Goal: Information Seeking & Learning: Learn about a topic

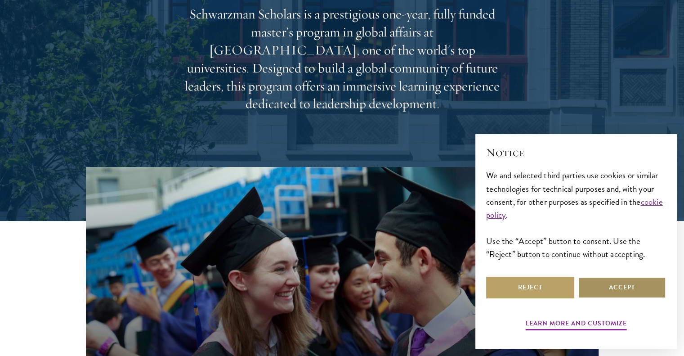
click at [643, 284] on button "Accept" at bounding box center [622, 288] width 88 height 22
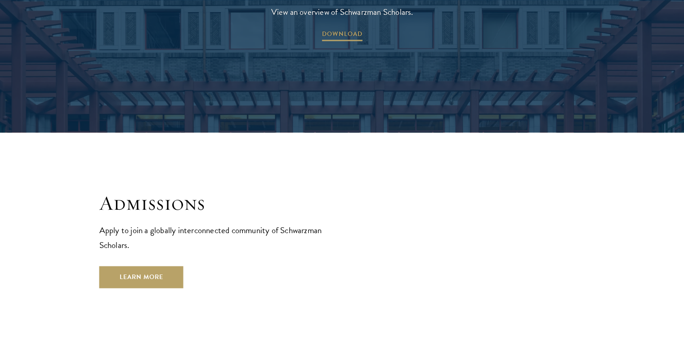
scroll to position [1484, 0]
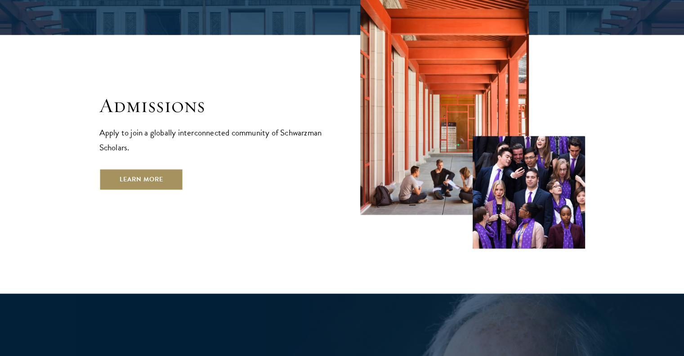
click at [165, 168] on link "Learn More" at bounding box center [141, 179] width 84 height 22
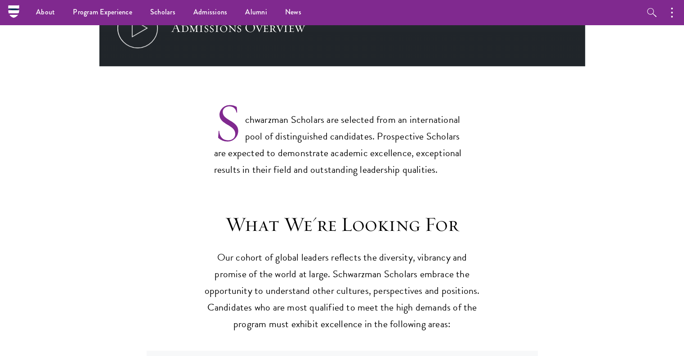
scroll to position [585, 0]
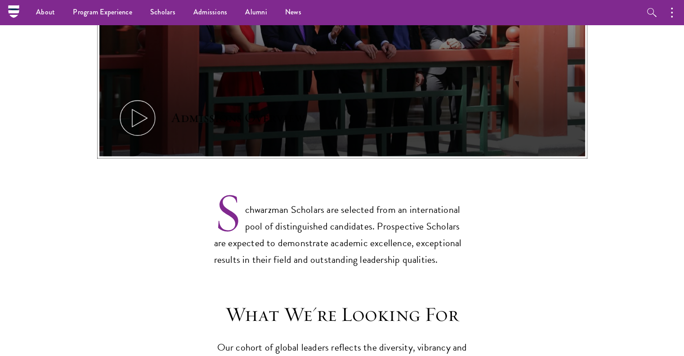
click at [135, 104] on icon at bounding box center [137, 118] width 40 height 40
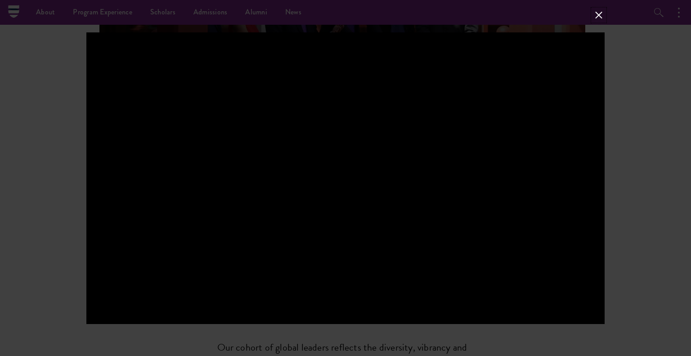
click at [601, 12] on button at bounding box center [599, 15] width 12 height 12
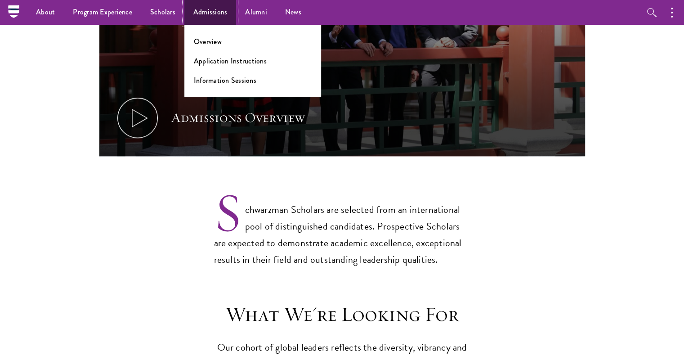
click at [193, 12] on link "Admissions" at bounding box center [210, 12] width 52 height 25
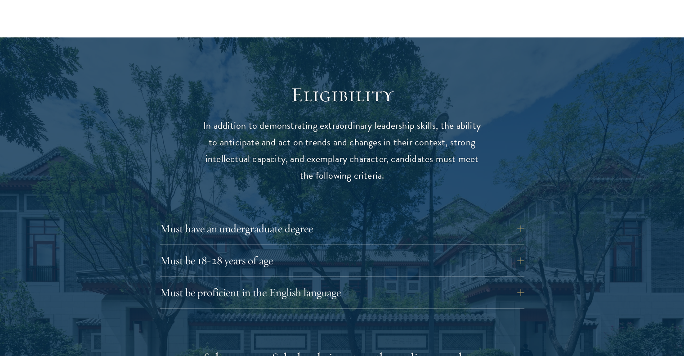
scroll to position [1169, 0]
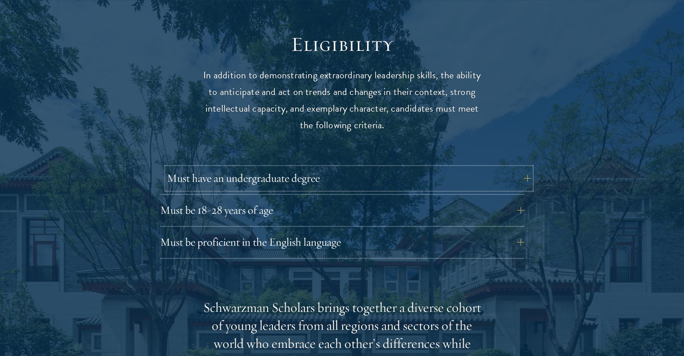
click at [524, 167] on button "Must have an undergraduate degree" at bounding box center [349, 178] width 364 height 22
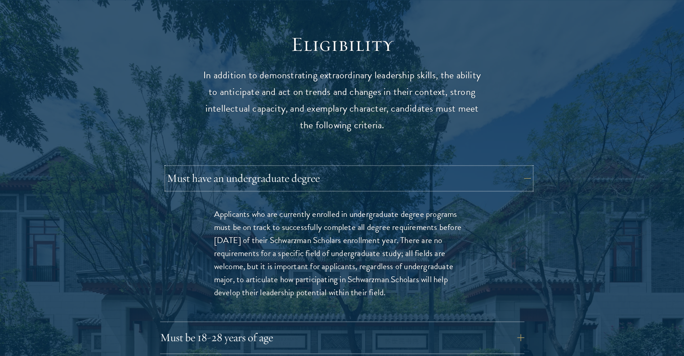
click at [524, 167] on button "Must have an undergraduate degree" at bounding box center [349, 178] width 364 height 22
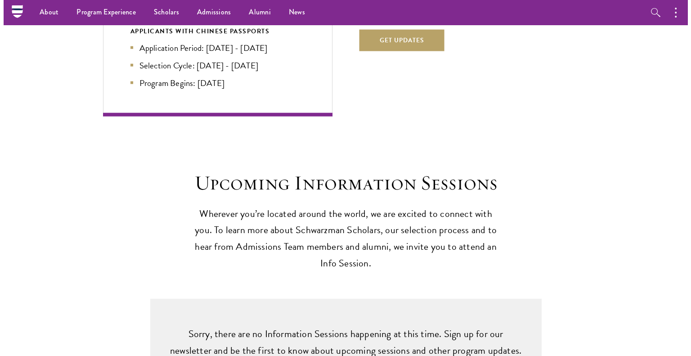
scroll to position [1979, 0]
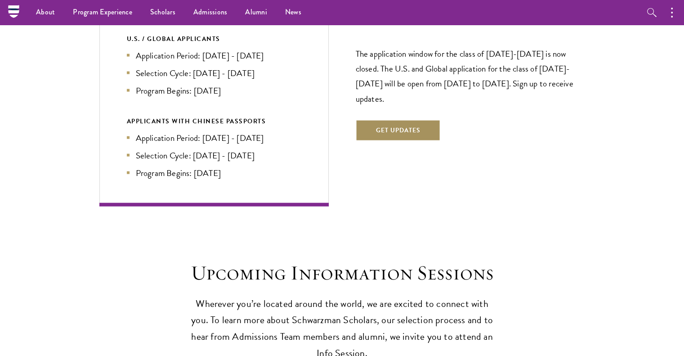
click at [410, 120] on button "Get Updates" at bounding box center [398, 131] width 85 height 22
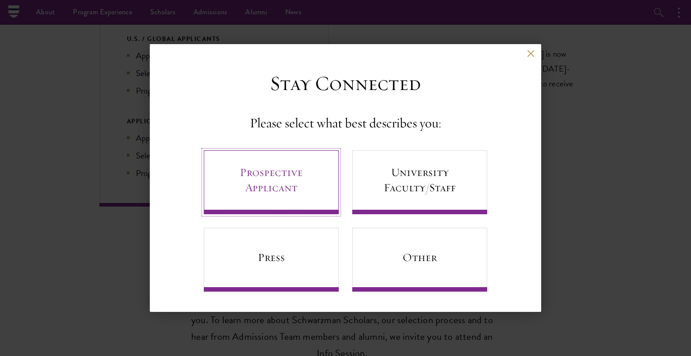
click at [290, 188] on link "Prospective Applicant" at bounding box center [271, 182] width 135 height 64
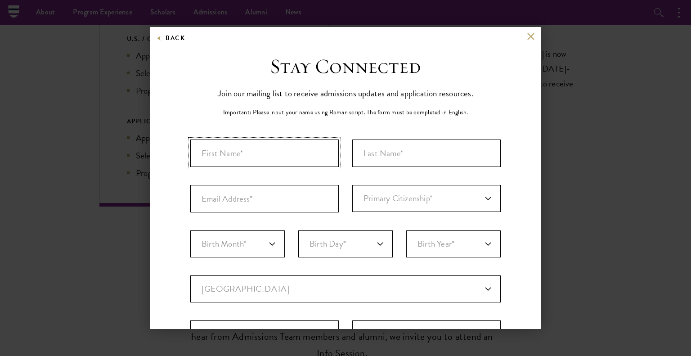
click at [267, 143] on input "First Name*" at bounding box center [264, 152] width 148 height 27
type input "Ishan"
type input "Arora"
type input "iarora2@ualberta.ca"
select select "IN"
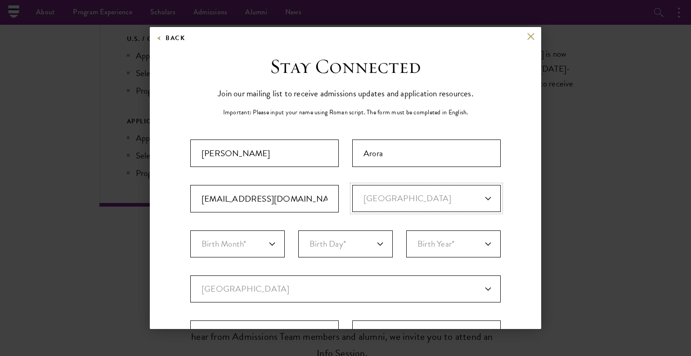
click at [352, 185] on select "Primary Citizenship* Afghanistan Aland Islands Albania Algeria Andorra Angola A…" at bounding box center [426, 198] width 148 height 27
click at [255, 249] on select "Birth Month* January February March April May June July August September Octobe…" at bounding box center [237, 243] width 94 height 27
select select "04"
click at [190, 230] on select "Birth Month* January February March April May June July August September Octobe…" at bounding box center [237, 243] width 94 height 27
click at [326, 240] on select "Birth Day* 1 2 3 4 5 6 7 8 9 10 11 12 13 14 15 16 17 18 19 20 21 22 23 24 25 26…" at bounding box center [345, 243] width 94 height 27
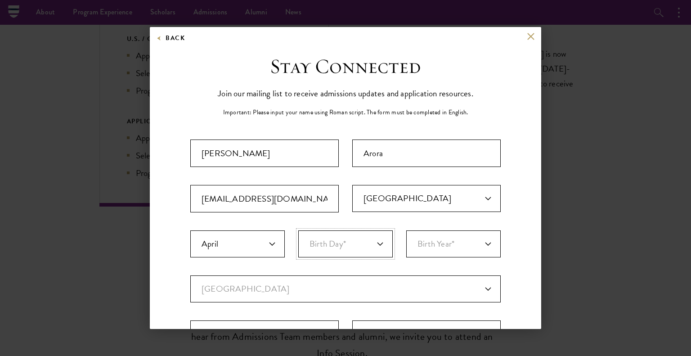
select select "13"
click at [436, 240] on select "Birth Year* 2025 2024 2023 2022 2021 2020 2019 2018 2017 2016 2015 2014 2013 20…" at bounding box center [453, 243] width 94 height 27
select select "2001"
click at [406, 230] on select "Birth Year* 2025 2024 2023 2022 2021 2020 2019 2018 2017 2016 2015 2014 2013 20…" at bounding box center [453, 243] width 94 height 27
click at [289, 284] on select "Current Country Afghanistan Aland Islands Albania Algeria Andorra Angola Anguil…" at bounding box center [345, 288] width 310 height 27
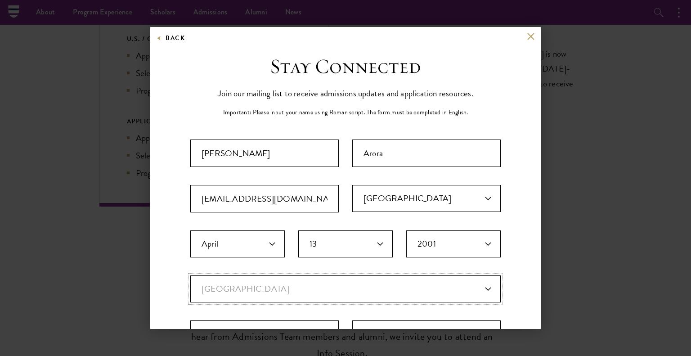
select select "PS"
click at [190, 275] on select "Current Country Afghanistan Aland Islands Albania Algeria Andorra Angola Anguil…" at bounding box center [345, 288] width 310 height 27
select select
click at [259, 289] on select "Current Country Afghanistan Aland Islands Albania Algeria Andorra Angola Anguil…" at bounding box center [345, 288] width 310 height 27
select select "NO"
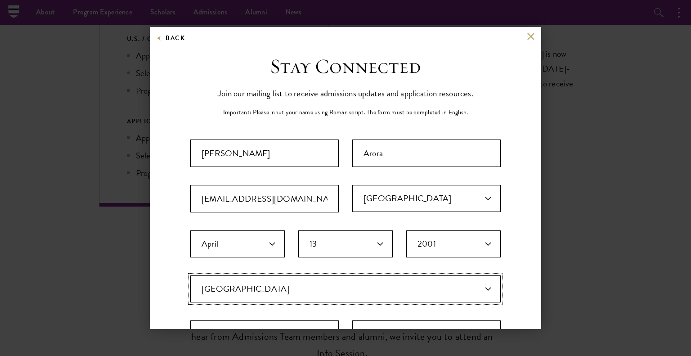
click at [190, 275] on select "Current Country Afghanistan Aland Islands Albania Algeria Andorra Angola Anguil…" at bounding box center [345, 288] width 310 height 27
select select
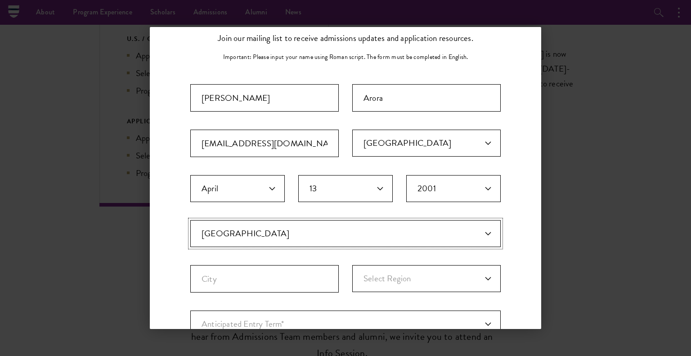
scroll to position [90, 0]
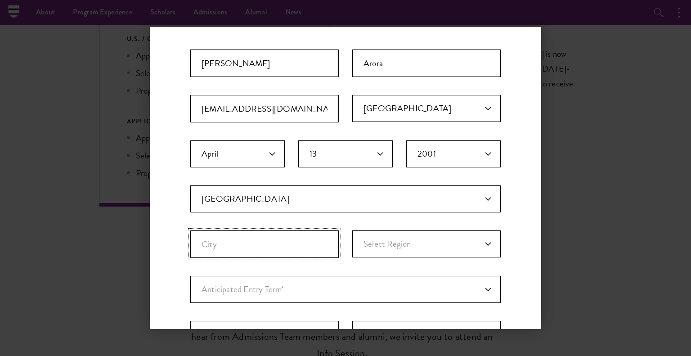
click at [285, 243] on input "City" at bounding box center [264, 243] width 148 height 27
type input "Oslo"
click at [389, 251] on select "Select Region Akershus Aust-Agder Buskerud Finnmark Hedmark Hordaland Jan Mayen…" at bounding box center [426, 243] width 148 height 27
select select "Oslo"
click at [352, 230] on select "Select Region Akershus Aust-Agder Buskerud Finnmark Hedmark Hordaland Jan Mayen…" at bounding box center [426, 243] width 148 height 27
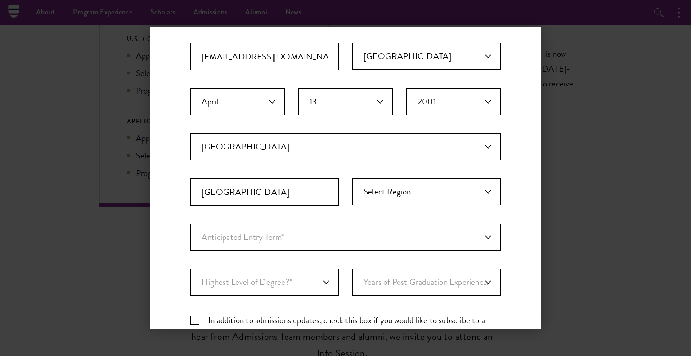
scroll to position [180, 0]
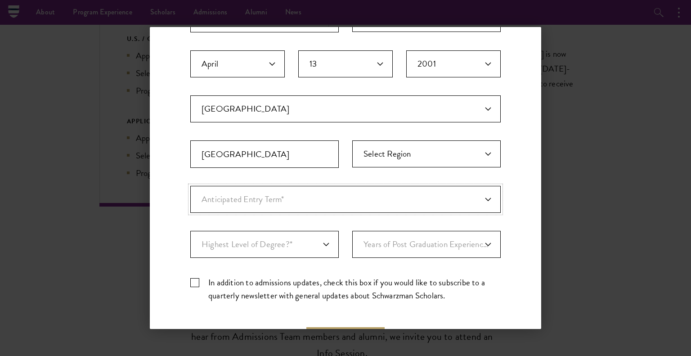
click at [277, 204] on select "Anticipated Entry Term* Just Exploring" at bounding box center [345, 199] width 310 height 27
click at [277, 197] on select "Anticipated Entry Term* Just Exploring" at bounding box center [345, 199] width 310 height 27
click at [278, 196] on select "Anticipated Entry Term* Just Exploring" at bounding box center [345, 199] width 310 height 27
click at [190, 186] on select "Anticipated Entry Term* Just Exploring" at bounding box center [345, 199] width 310 height 27
click at [294, 242] on select "Highest Level of Degree?* PHD Bachelor's Master's Current Undergraduate Student" at bounding box center [264, 244] width 148 height 27
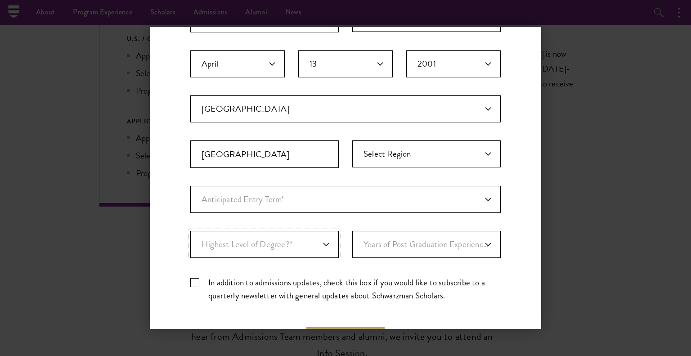
select select "baef124f-e103-44b1-8ca6-5d0669438e44"
click at [190, 231] on select "Highest Level of Degree?* PHD Bachelor's Master's Current Undergraduate Student" at bounding box center [264, 244] width 148 height 27
click at [356, 242] on select "Years of Post Graduation Experience?* 1 2 3 4 5 6 7 8 9 10" at bounding box center [426, 244] width 148 height 27
select select "2"
click at [352, 231] on select "Years of Post Graduation Experience?* 1 2 3 4 5 6 7 8 9 10" at bounding box center [426, 244] width 148 height 27
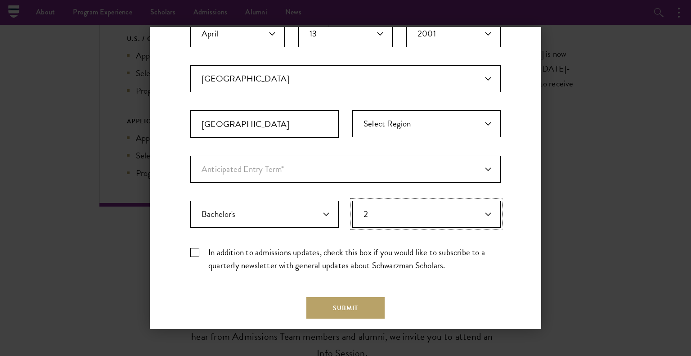
scroll to position [255, 0]
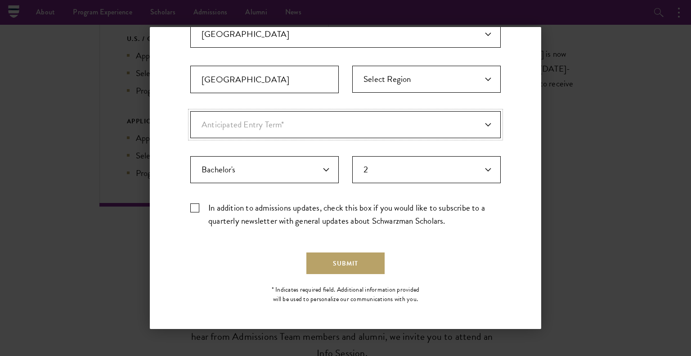
click at [371, 115] on select "Anticipated Entry Term* Just Exploring" at bounding box center [345, 124] width 310 height 27
select select "a6790467-ebe7-4045-a56a-66c1cae98076"
click at [190, 111] on select "Anticipated Entry Term* Just Exploring" at bounding box center [345, 124] width 310 height 27
click at [287, 126] on select "Anticipated Entry Term* Just Exploring" at bounding box center [345, 124] width 310 height 27
click at [190, 111] on select "Anticipated Entry Term* Just Exploring" at bounding box center [345, 124] width 310 height 27
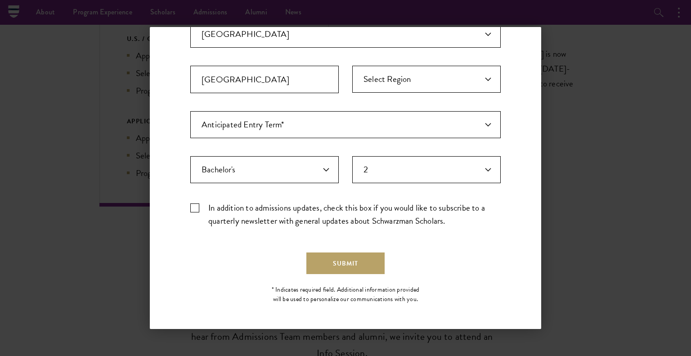
click at [263, 254] on div "Submit" at bounding box center [345, 263] width 310 height 22
click at [320, 265] on button "Submit" at bounding box center [345, 263] width 78 height 22
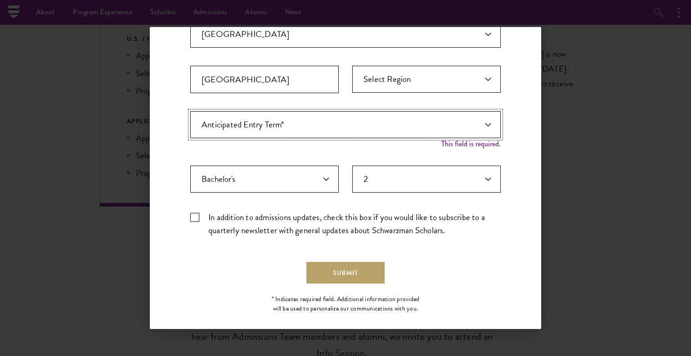
click at [457, 128] on select "Anticipated Entry Term* Just Exploring" at bounding box center [345, 124] width 310 height 27
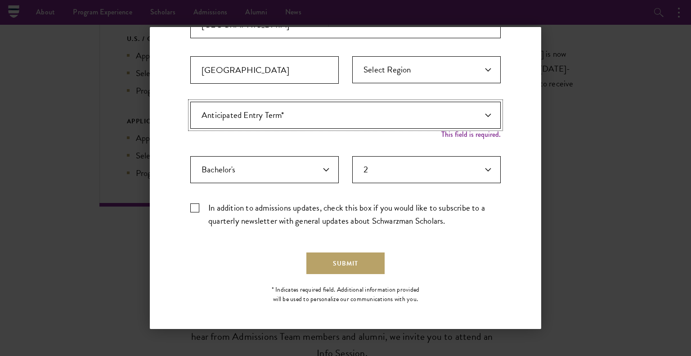
drag, startPoint x: 456, startPoint y: 122, endPoint x: 432, endPoint y: 126, distance: 24.1
click at [456, 122] on select "Anticipated Entry Term* Just Exploring" at bounding box center [345, 115] width 310 height 27
click at [190, 102] on select "Anticipated Entry Term* Just Exploring" at bounding box center [345, 115] width 310 height 27
click at [280, 137] on div "Important: The form must be completed in English. Ishan Arora iarora2@ualberta.…" at bounding box center [345, 54] width 310 height 359
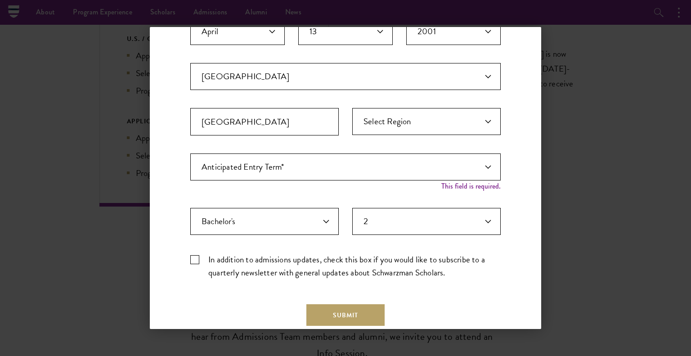
scroll to position [174, 0]
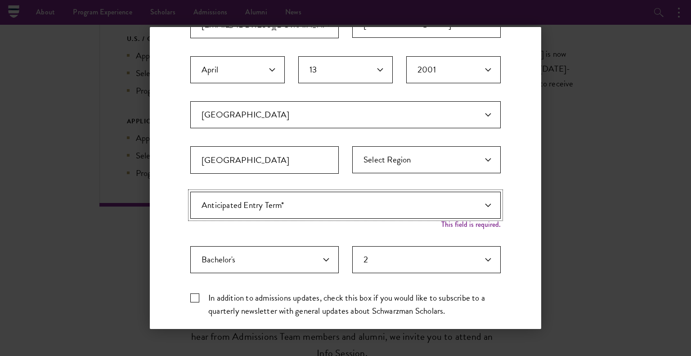
click at [412, 215] on select "Anticipated Entry Term* Just Exploring" at bounding box center [345, 205] width 310 height 27
select select "a6790467-ebe7-4045-a56a-66c1cae98076"
click at [190, 192] on select "Anticipated Entry Term* Just Exploring" at bounding box center [345, 205] width 310 height 27
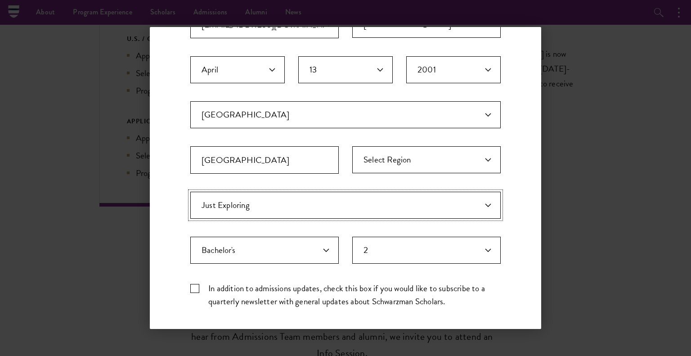
drag, startPoint x: 383, startPoint y: 205, endPoint x: 369, endPoint y: 207, distance: 14.2
click at [383, 205] on select "Anticipated Entry Term* Just Exploring" at bounding box center [345, 205] width 310 height 27
click at [190, 192] on select "Anticipated Entry Term* Just Exploring" at bounding box center [345, 205] width 310 height 27
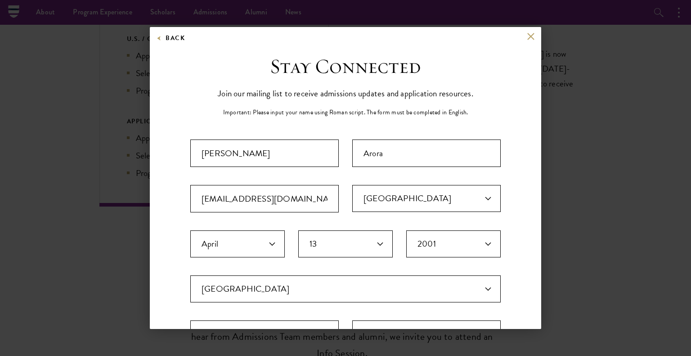
scroll to position [225, 0]
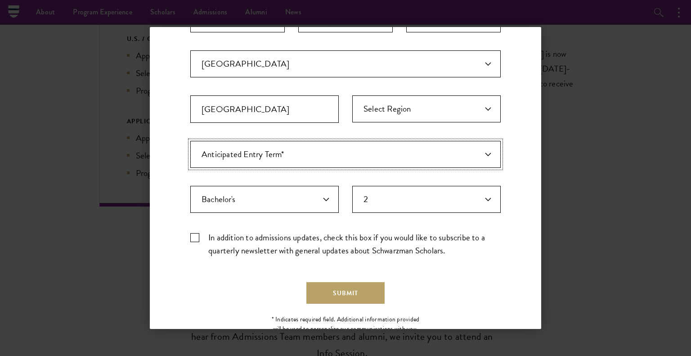
click at [279, 161] on select "Anticipated Entry Term* Just Exploring" at bounding box center [345, 154] width 310 height 27
click at [190, 141] on select "Anticipated Entry Term* Just Exploring" at bounding box center [345, 154] width 310 height 27
click at [259, 172] on div "Important: The form must be completed in English. Ishan Arora iarora2@ualberta.…" at bounding box center [345, 89] width 310 height 349
click at [261, 193] on select "Highest Level of Degree?* PHD Bachelor's Master's Current Undergraduate Student" at bounding box center [264, 199] width 148 height 27
click at [190, 186] on select "Highest Level of Degree?* PHD Bachelor's Master's Current Undergraduate Student" at bounding box center [264, 199] width 148 height 27
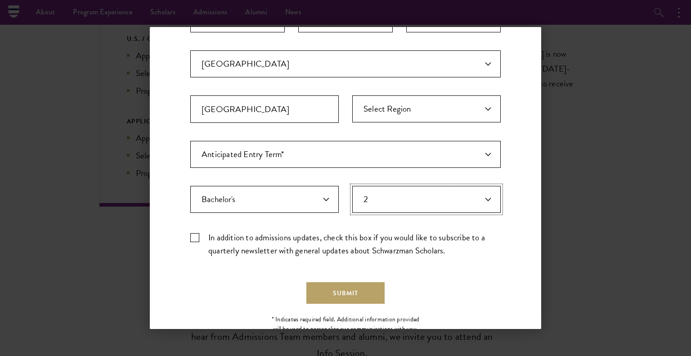
click at [355, 207] on select "Years of Post Graduation Experience?* 1 2 3 4 5 6 7 8 9 10" at bounding box center [426, 199] width 148 height 27
click at [352, 186] on select "Years of Post Graduation Experience?* 1 2 3 4 5 6 7 8 9 10" at bounding box center [426, 199] width 148 height 27
click at [360, 286] on button "Submit" at bounding box center [345, 293] width 78 height 22
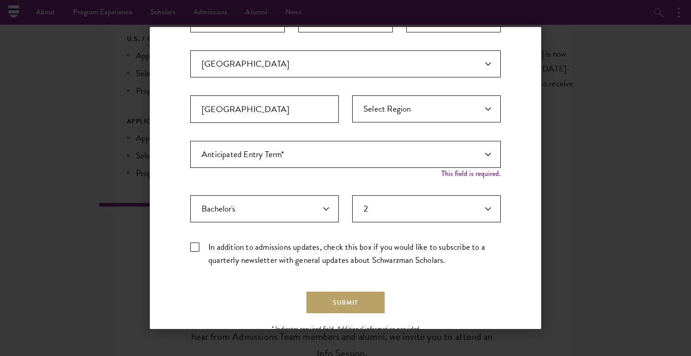
click at [474, 174] on div "Anticipated Entry Term* Just Exploring" at bounding box center [345, 159] width 310 height 36
click at [486, 156] on select "Anticipated Entry Term* Just Exploring" at bounding box center [345, 154] width 310 height 27
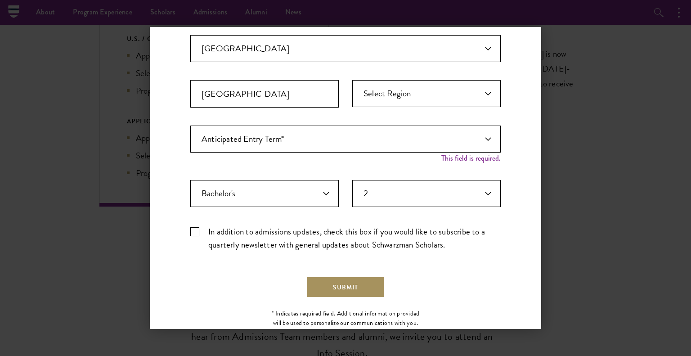
scroll to position [264, 0]
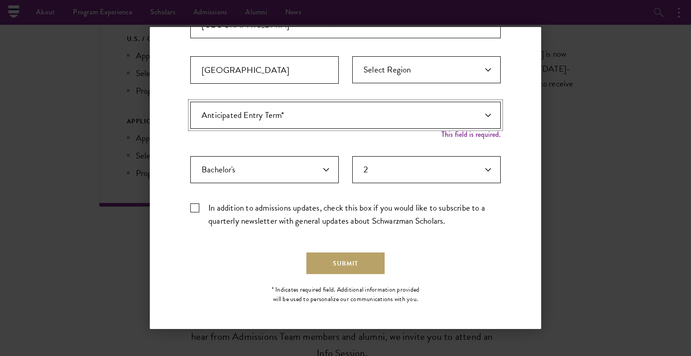
click at [458, 116] on select "Anticipated Entry Term* Just Exploring" at bounding box center [345, 115] width 310 height 27
select select "a6790467-ebe7-4045-a56a-66c1cae98076"
click at [190, 110] on select "Anticipated Entry Term* Just Exploring" at bounding box center [345, 115] width 310 height 27
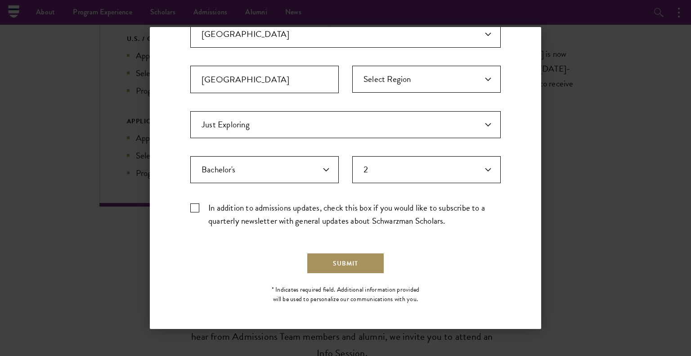
click at [355, 263] on button "Submit" at bounding box center [345, 263] width 78 height 22
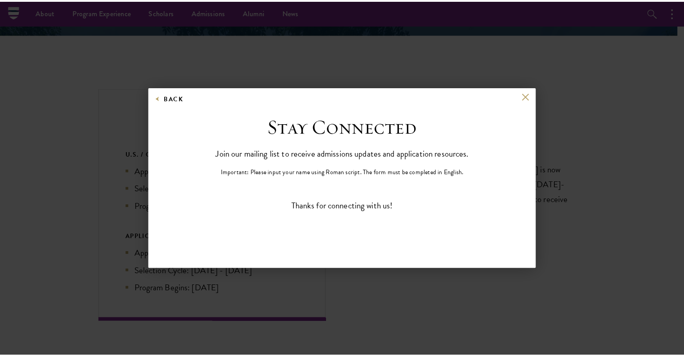
scroll to position [0, 0]
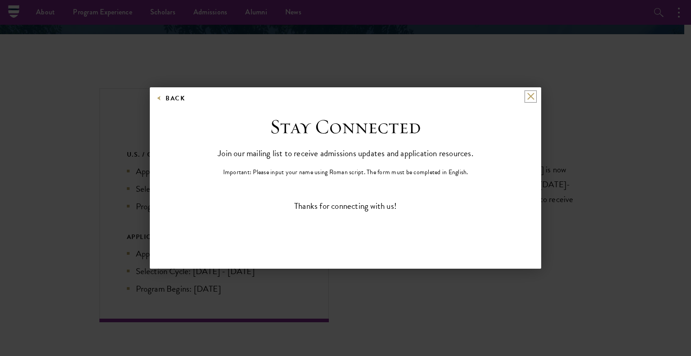
click at [531, 97] on button at bounding box center [531, 97] width 8 height 8
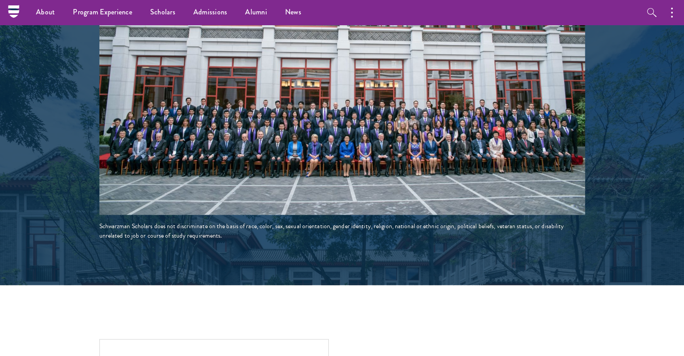
scroll to position [1593, 0]
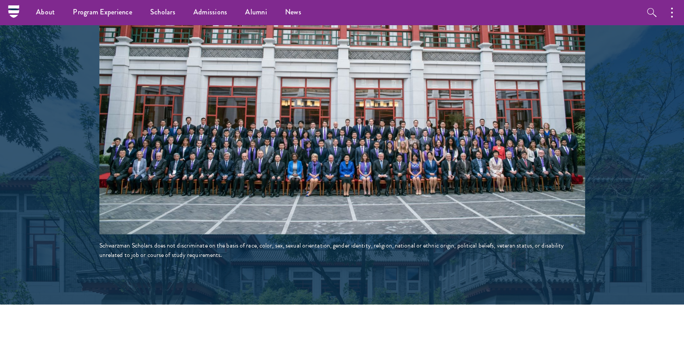
click at [277, 88] on img at bounding box center [342, 112] width 486 height 243
click at [277, 93] on img at bounding box center [342, 112] width 486 height 243
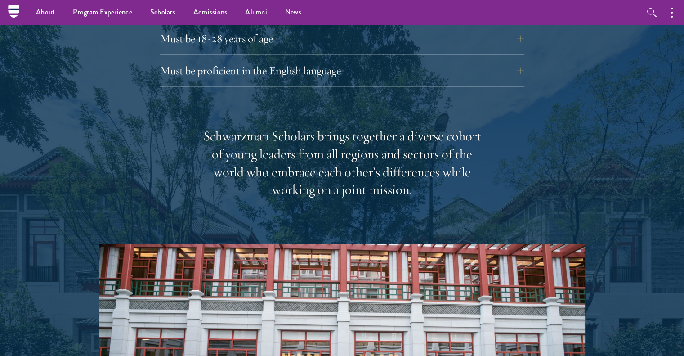
scroll to position [0, 0]
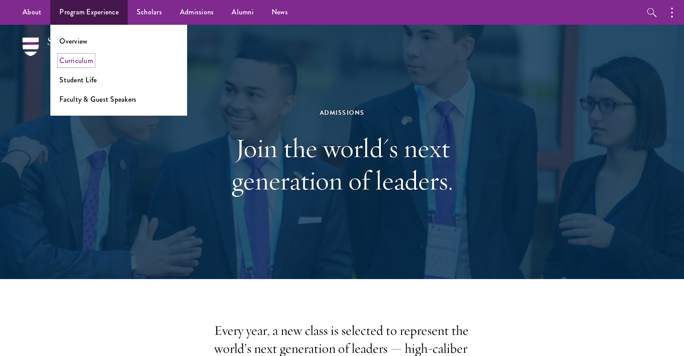
click at [69, 57] on link "Curriculum" at bounding box center [76, 60] width 34 height 10
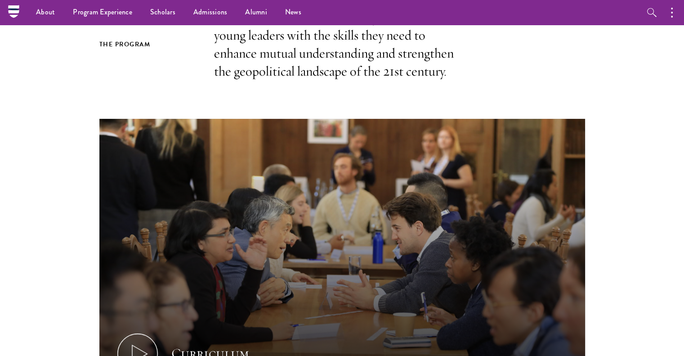
scroll to position [90, 0]
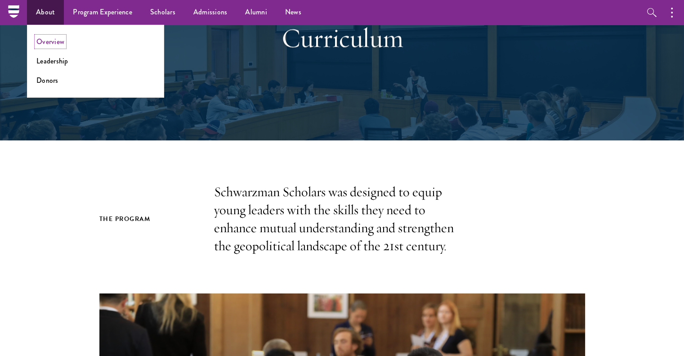
click at [51, 43] on link "Overview" at bounding box center [50, 41] width 28 height 10
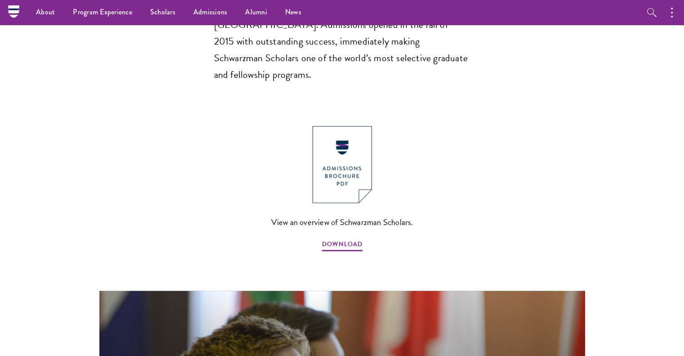
scroll to position [854, 0]
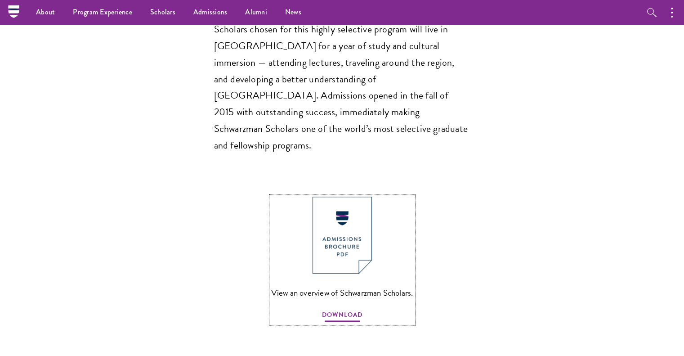
click at [353, 309] on span "DOWNLOAD" at bounding box center [342, 316] width 40 height 14
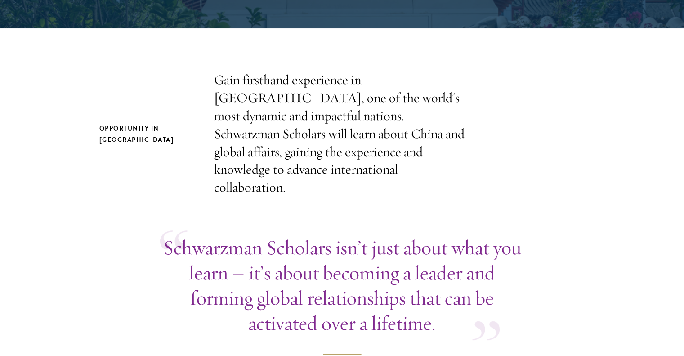
scroll to position [0, 0]
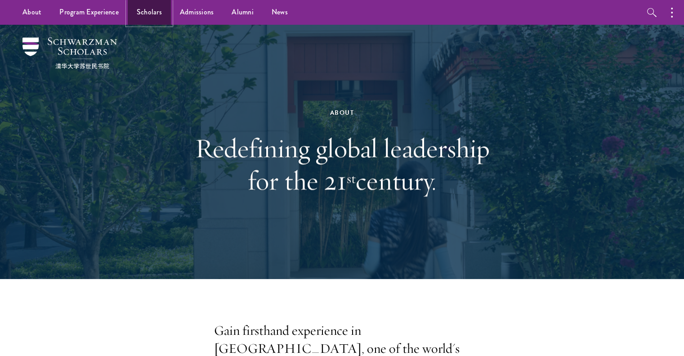
click at [149, 10] on link "Scholars" at bounding box center [149, 12] width 43 height 25
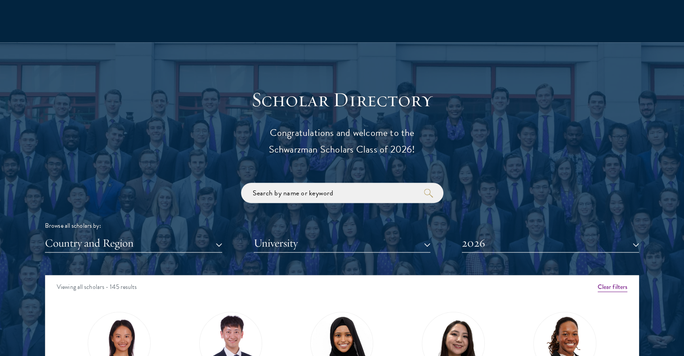
scroll to position [1034, 0]
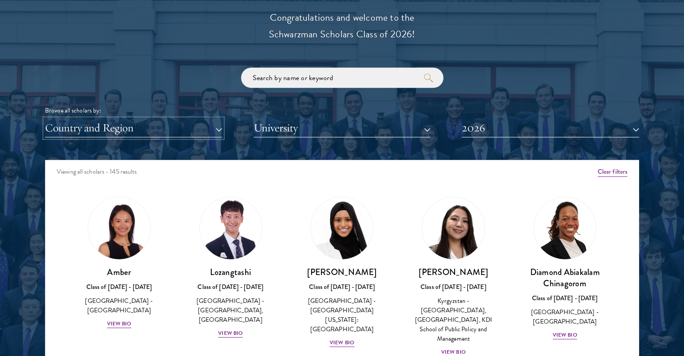
click at [163, 126] on button "Country and Region" at bounding box center [133, 128] width 177 height 18
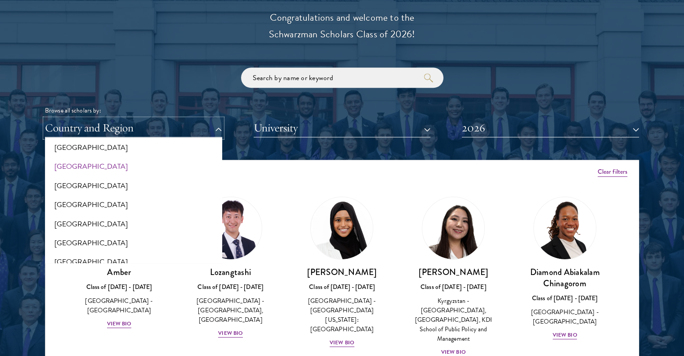
scroll to position [270, 0]
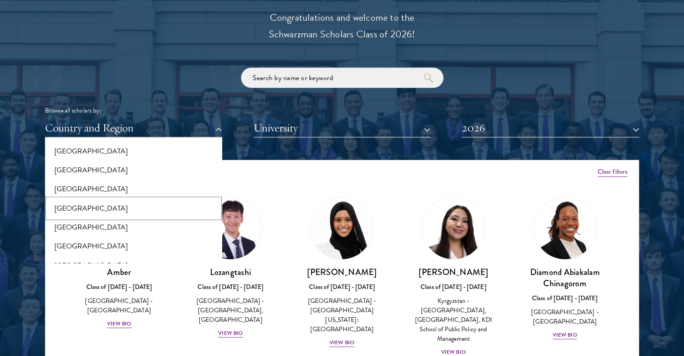
click at [77, 209] on button "[GEOGRAPHIC_DATA]" at bounding box center [134, 208] width 172 height 19
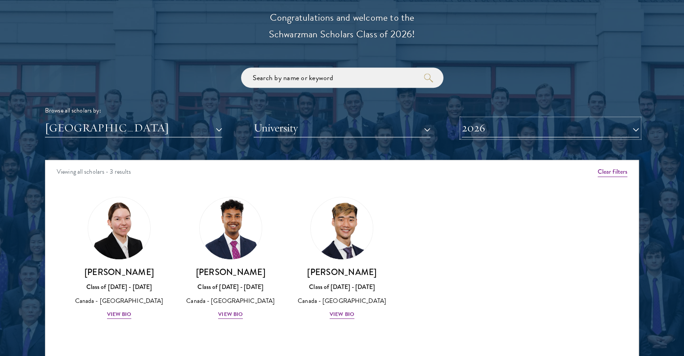
click at [466, 127] on button "2026" at bounding box center [550, 128] width 177 height 18
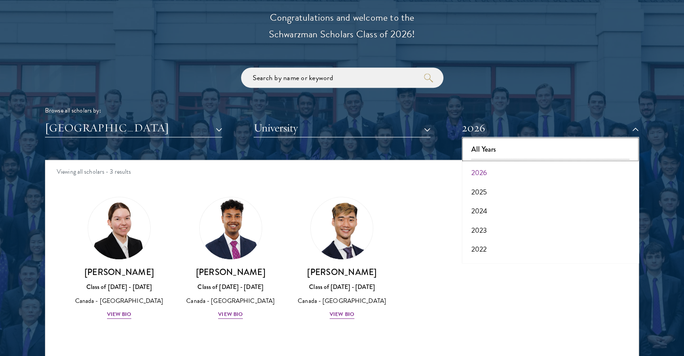
click at [491, 149] on button "All Years" at bounding box center [551, 149] width 172 height 19
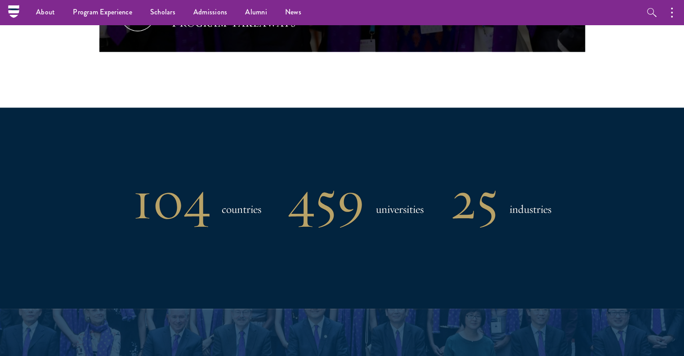
scroll to position [585, 0]
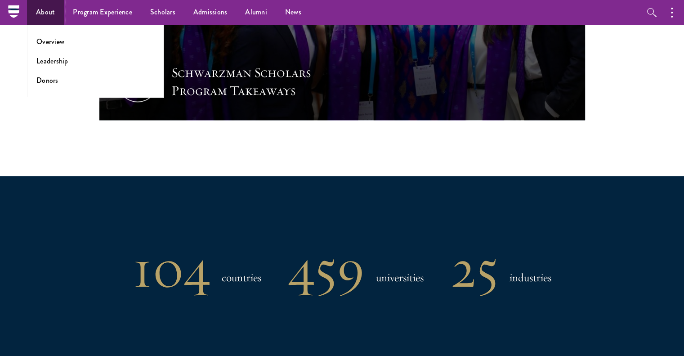
click at [37, 8] on link "About" at bounding box center [45, 12] width 37 height 25
